Goal: Task Accomplishment & Management: Complete application form

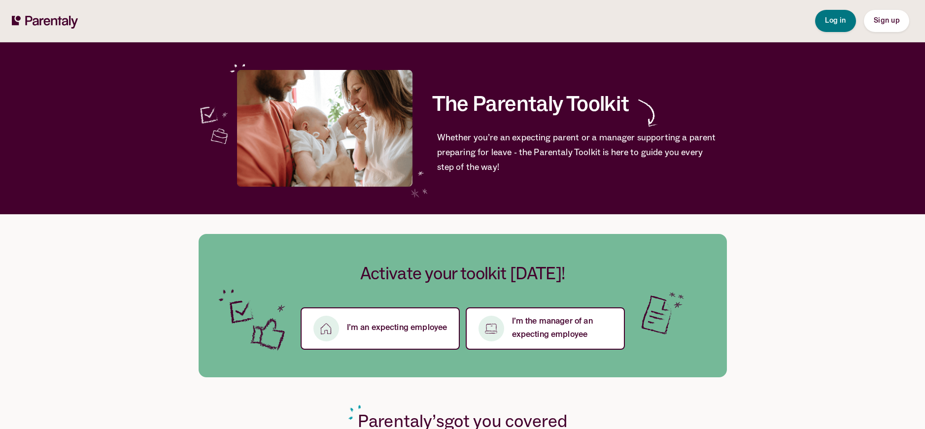
click at [834, 33] on div "Log in Sign up" at bounding box center [862, 21] width 94 height 42
click at [834, 24] on span "Log in" at bounding box center [835, 20] width 21 height 7
click at [404, 327] on p "I’m an expecting employee" at bounding box center [397, 328] width 101 height 13
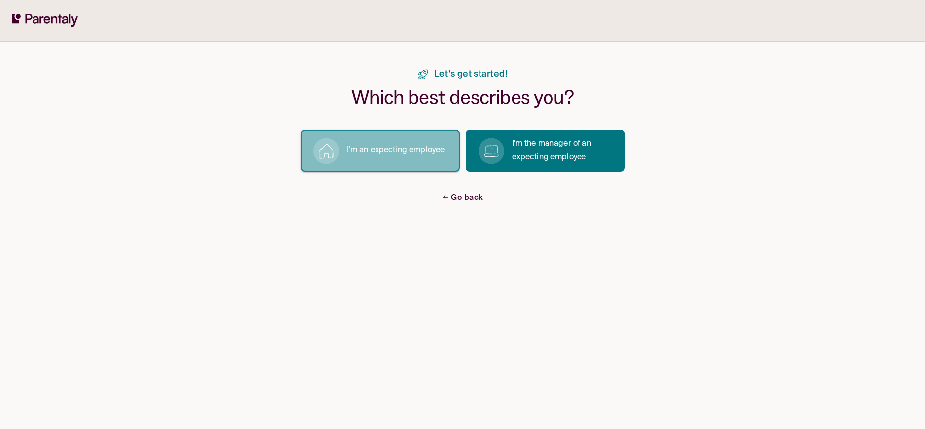
click at [401, 146] on p "I’m an expecting employee" at bounding box center [396, 150] width 98 height 13
